Goal: Task Accomplishment & Management: Manage account settings

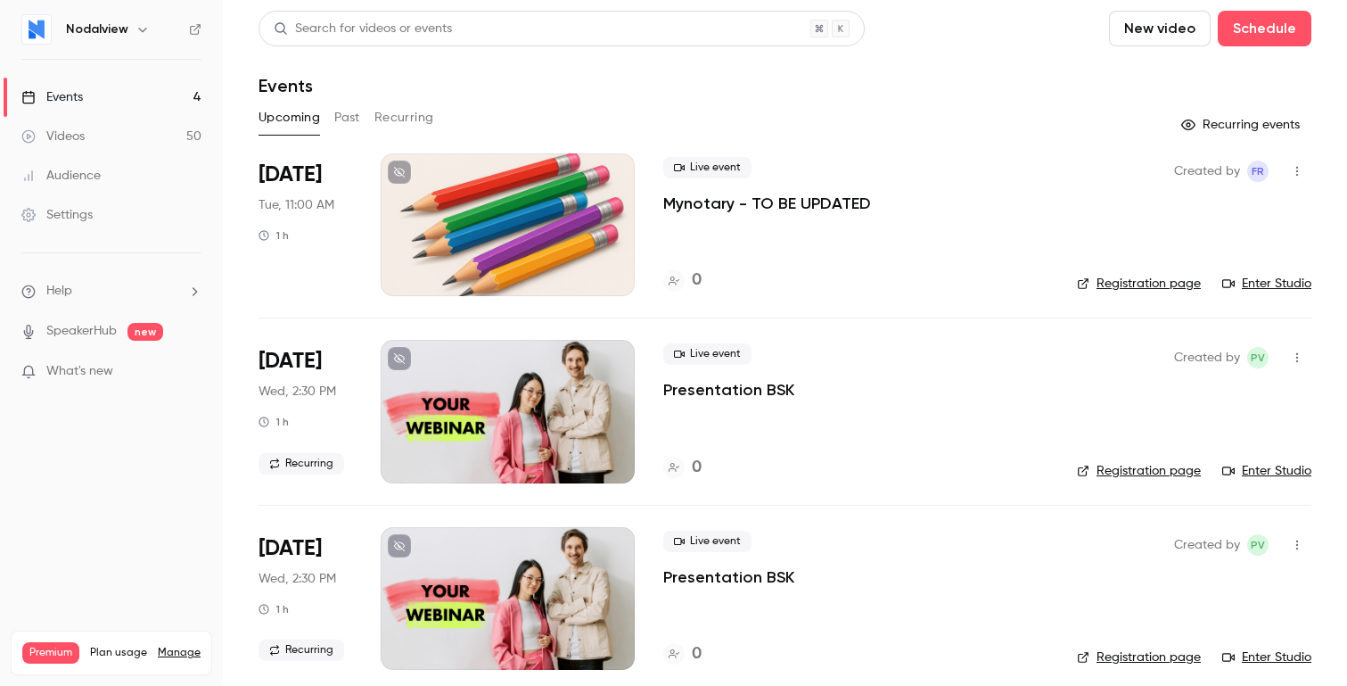
click at [535, 186] on div at bounding box center [508, 224] width 254 height 143
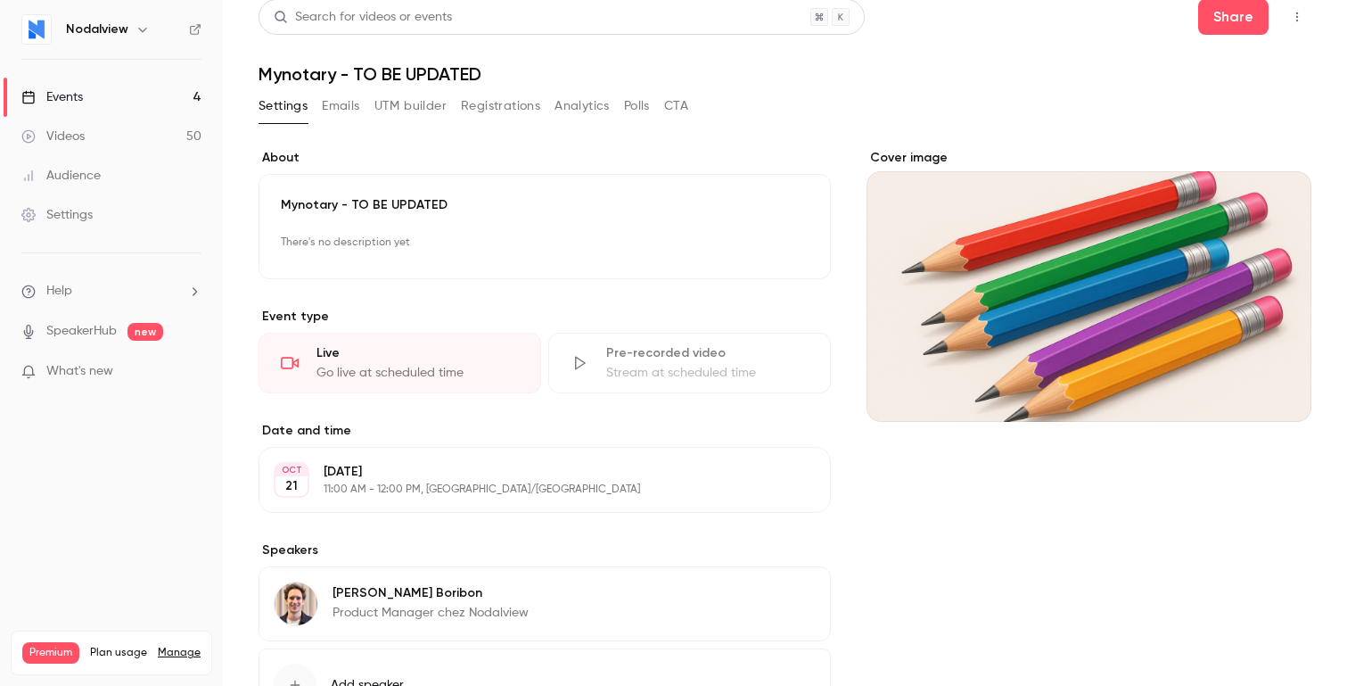
scroll to position [158, 0]
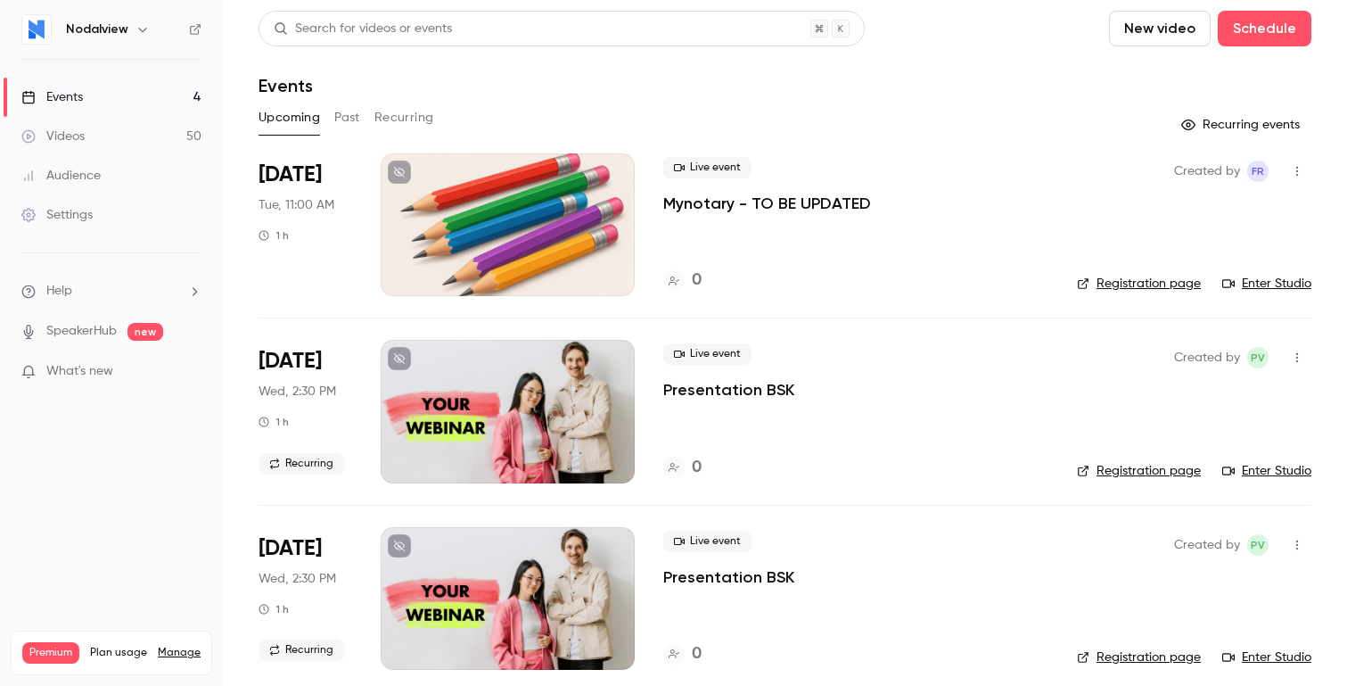
click at [334, 117] on button "Past" at bounding box center [347, 117] width 26 height 29
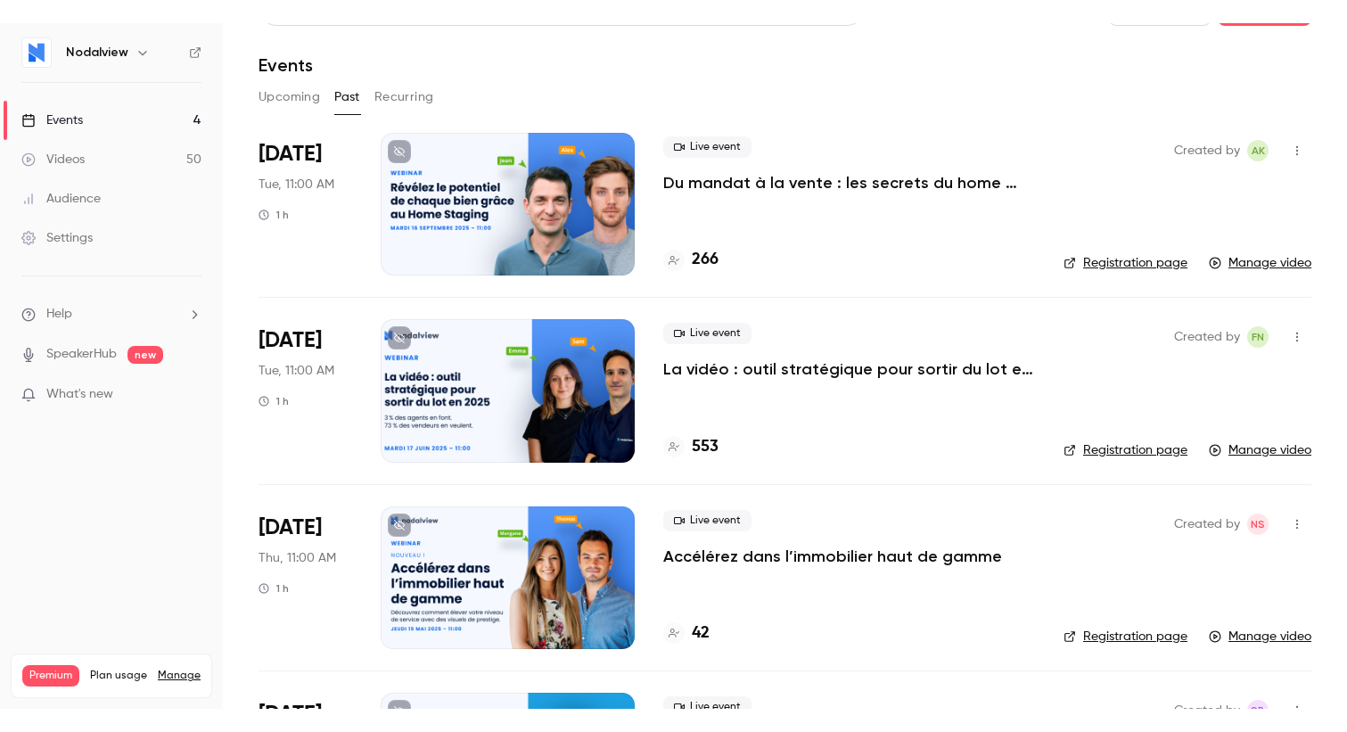
scroll to position [53, 0]
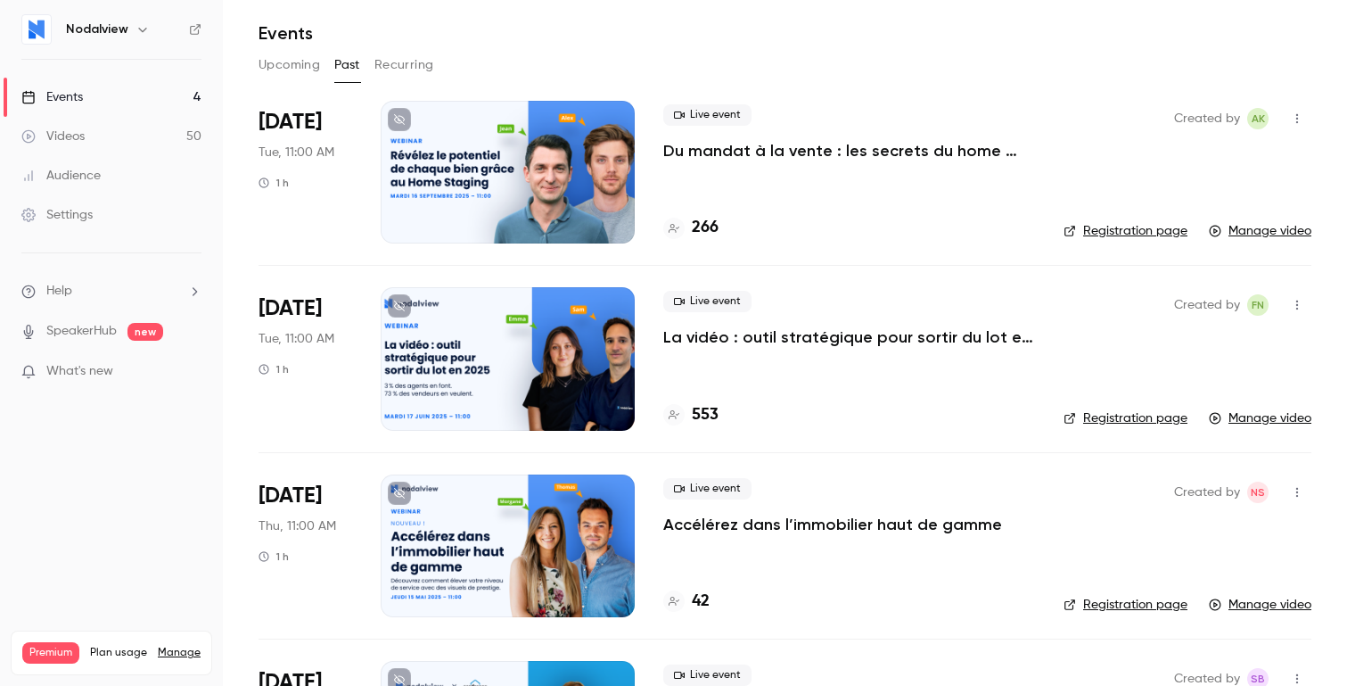
click at [288, 63] on button "Upcoming" at bounding box center [290, 65] width 62 height 29
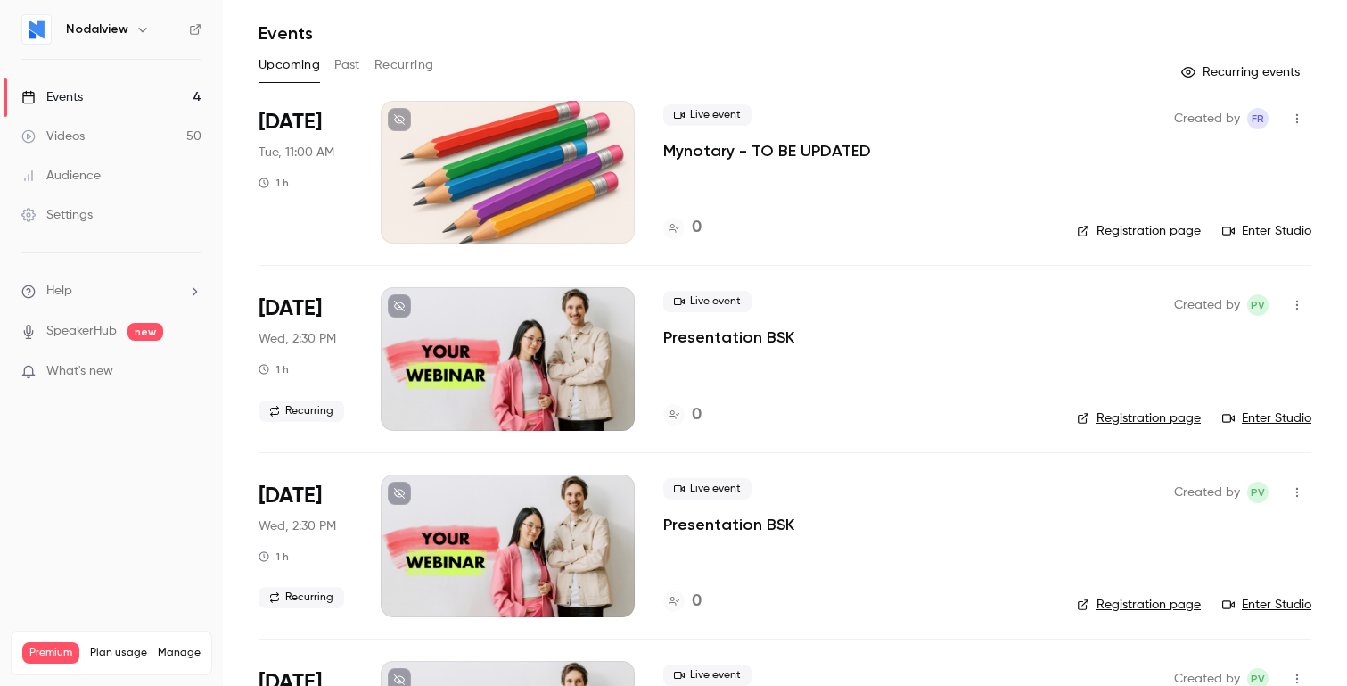
click at [549, 150] on div at bounding box center [508, 172] width 254 height 143
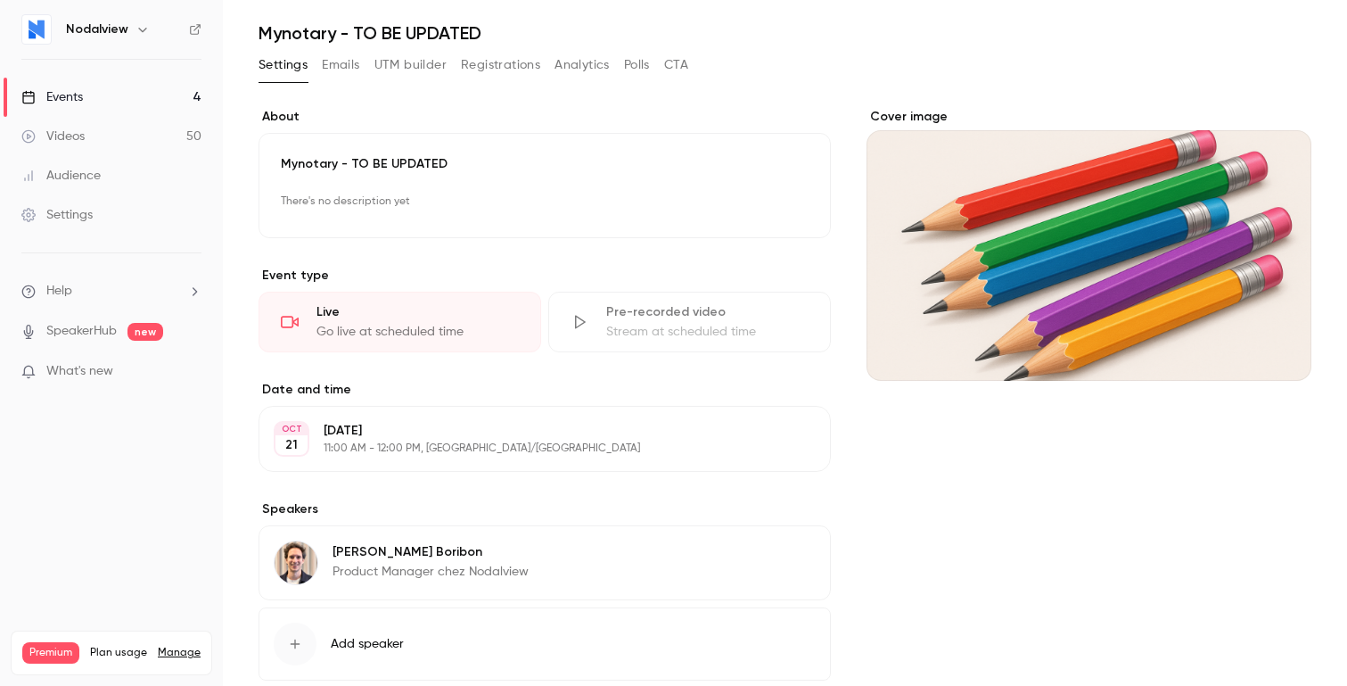
click at [467, 177] on div "Mynotary - TO BE UPDATED There's no description yet Edit" at bounding box center [545, 185] width 572 height 105
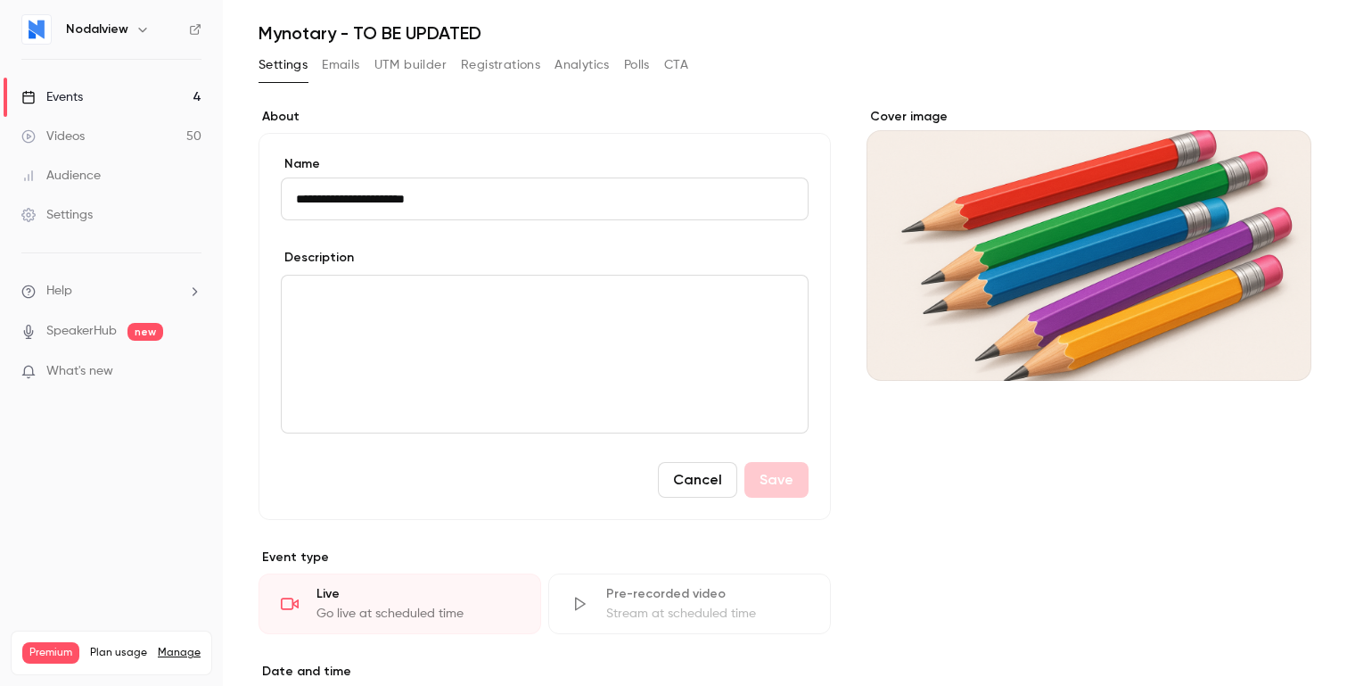
click at [478, 202] on input "**********" at bounding box center [545, 198] width 528 height 43
click at [478, 327] on div "editor" at bounding box center [545, 353] width 526 height 157
